Goal: Navigation & Orientation: Go to known website

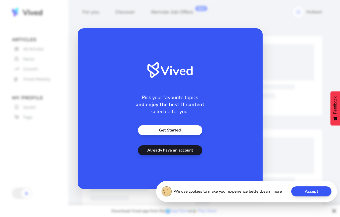
click at [93, 149] on link "Already have an account" at bounding box center [170, 150] width 64 height 10
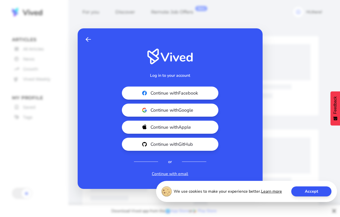
click at [93, 194] on button "Accept" at bounding box center [311, 192] width 40 height 10
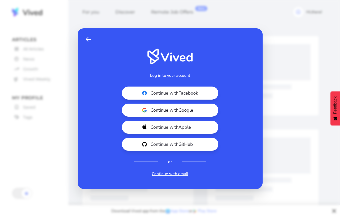
click at [93, 104] on button "Continue with Google" at bounding box center [170, 110] width 96 height 13
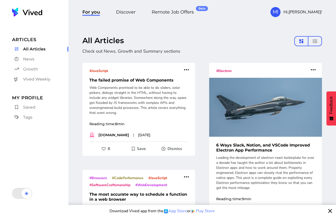
click at [22, 195] on div at bounding box center [27, 194] width 10 height 10
